Goal: Navigation & Orientation: Find specific page/section

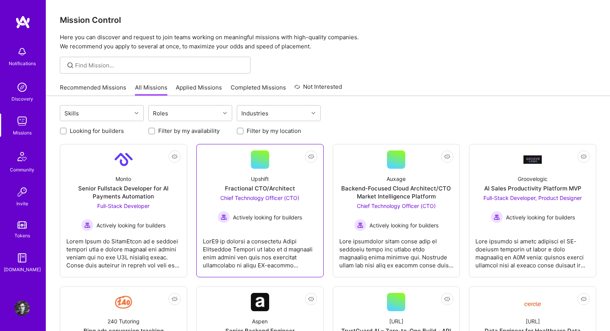
click at [307, 264] on div at bounding box center [260, 250] width 114 height 38
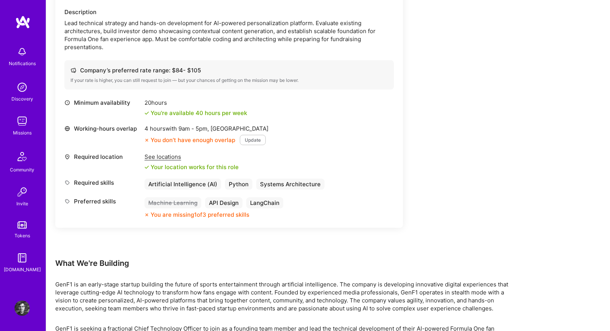
scroll to position [193, 0]
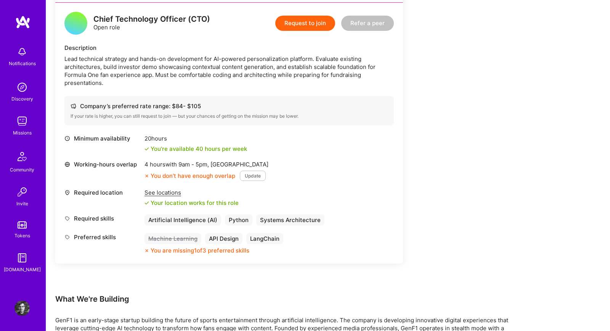
click at [17, 119] on img at bounding box center [21, 121] width 15 height 15
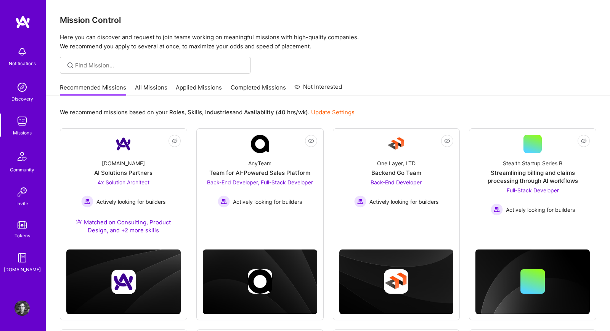
click at [143, 87] on link "All Missions" at bounding box center [151, 89] width 32 height 13
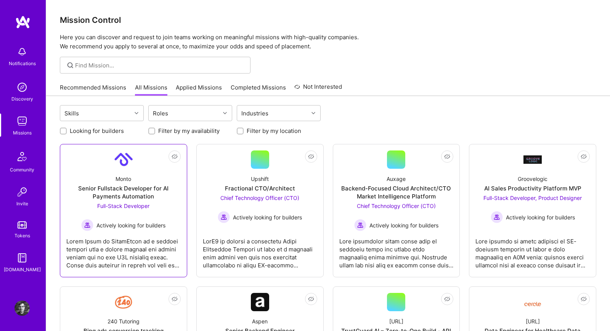
click at [140, 236] on div at bounding box center [123, 250] width 114 height 38
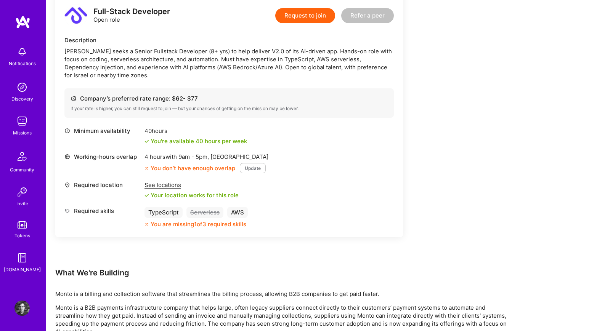
scroll to position [207, 0]
